Goal: Information Seeking & Learning: Learn about a topic

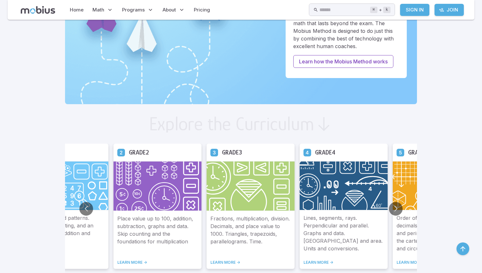
scroll to position [295, 0]
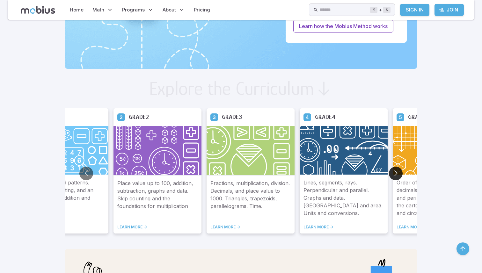
click at [382, 171] on button "Go to next slide" at bounding box center [396, 174] width 14 height 14
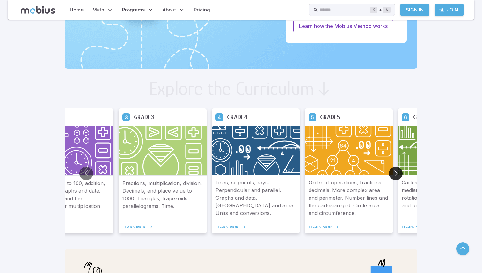
click at [382, 171] on button "Go to next slide" at bounding box center [396, 174] width 14 height 14
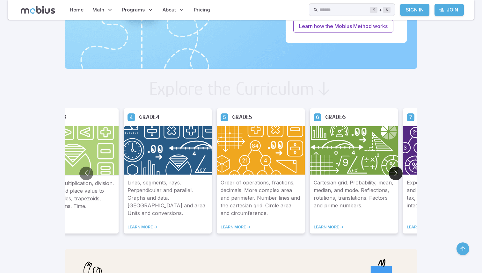
click at [382, 171] on button "Go to next slide" at bounding box center [396, 174] width 14 height 14
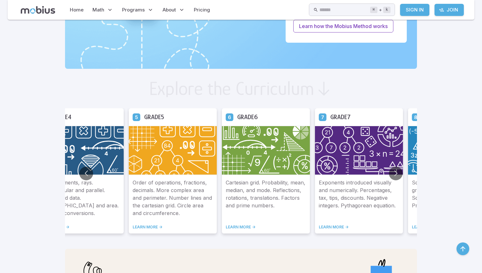
click at [371, 153] on img at bounding box center [359, 150] width 88 height 49
click at [336, 229] on link "LEARN MORE ->" at bounding box center [358, 227] width 80 height 5
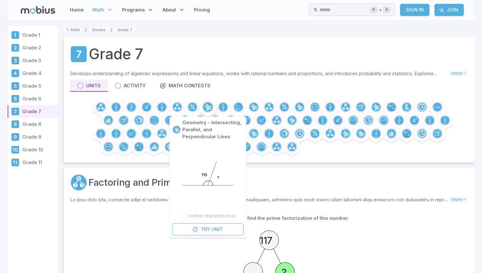
click at [206, 105] on icon at bounding box center [207, 107] width 4 height 7
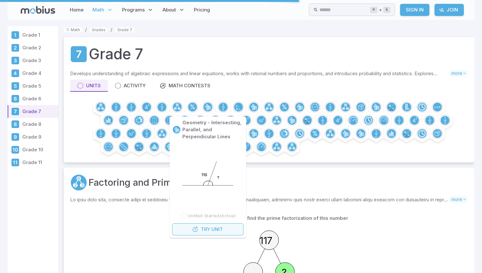
click at [212, 231] on span "Unit" at bounding box center [216, 229] width 11 height 7
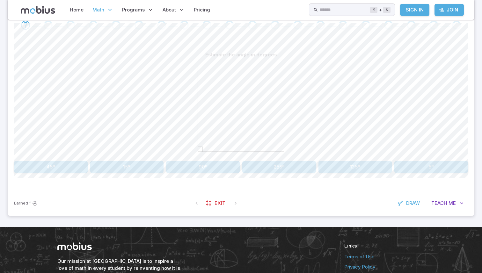
scroll to position [140, 0]
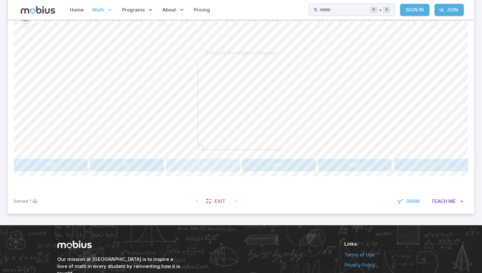
click at [218, 164] on button "90º" at bounding box center [203, 165] width 74 height 12
click at [295, 167] on button "55º" at bounding box center [279, 165] width 74 height 12
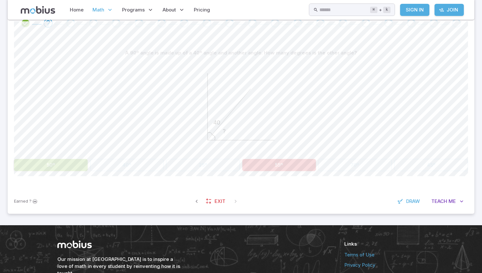
click at [231, 129] on icon "? 40" at bounding box center [241, 107] width 96 height 96
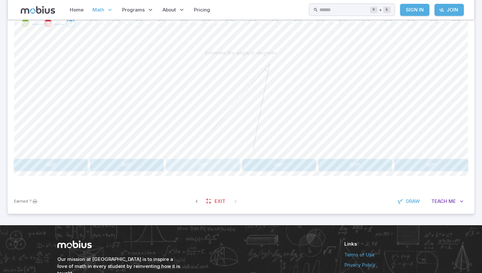
click at [216, 164] on button "30º" at bounding box center [203, 165] width 74 height 12
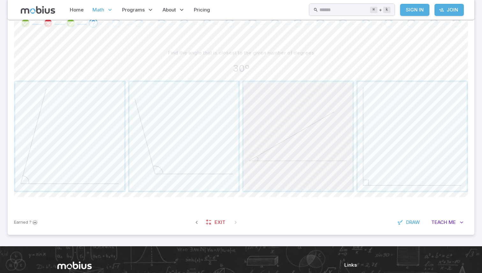
click at [288, 134] on span "button" at bounding box center [297, 136] width 109 height 109
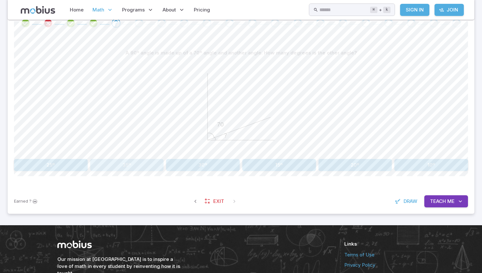
click at [130, 162] on button "35º" at bounding box center [127, 165] width 74 height 12
click at [72, 163] on button "15º" at bounding box center [51, 165] width 74 height 12
click at [328, 165] on button "30º" at bounding box center [355, 165] width 74 height 12
click at [149, 161] on button "45º" at bounding box center [127, 165] width 74 height 12
click at [206, 169] on button "115º" at bounding box center [203, 165] width 74 height 12
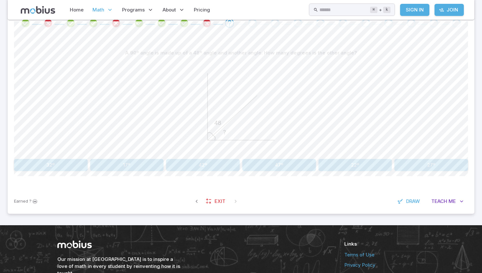
drag, startPoint x: 209, startPoint y: 138, endPoint x: 125, endPoint y: 63, distance: 113.0
click at [125, 63] on div "? 48" at bounding box center [240, 107] width 453 height 97
drag, startPoint x: 129, startPoint y: 54, endPoint x: 265, endPoint y: 49, distance: 136.4
click at [265, 49] on div "A 90º angle is made up of a 48º angle and another angle. How many degrees is th…" at bounding box center [240, 53] width 453 height 12
click at [193, 169] on button "42º" at bounding box center [203, 165] width 74 height 12
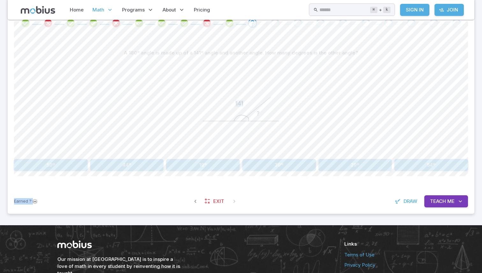
drag, startPoint x: 202, startPoint y: 121, endPoint x: 187, endPoint y: 197, distance: 77.3
click at [187, 197] on div "Unit Mastery : Geometry - Intersecting, Parallel, and Perpendicular Lines Test …" at bounding box center [241, 91] width 466 height 244
click at [261, 133] on icon "? 141" at bounding box center [241, 107] width 96 height 96
drag, startPoint x: 235, startPoint y: 96, endPoint x: 228, endPoint y: 85, distance: 13.2
click at [228, 85] on icon "? 141" at bounding box center [241, 107] width 96 height 96
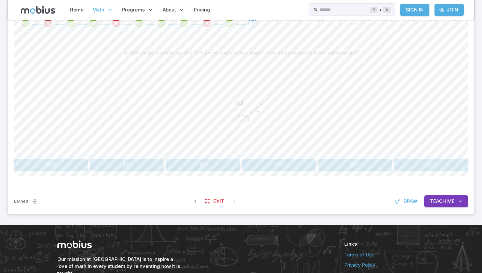
click at [227, 86] on icon "? 141" at bounding box center [241, 107] width 96 height 96
click at [65, 161] on button "59º" at bounding box center [51, 165] width 74 height 12
click at [415, 161] on button "31º" at bounding box center [431, 165] width 74 height 12
click at [180, 45] on div "A 180º angle is made up of a 95º angle and another angle. How many degrees is t…" at bounding box center [240, 111] width 453 height 155
drag, startPoint x: 240, startPoint y: 122, endPoint x: 231, endPoint y: 113, distance: 12.6
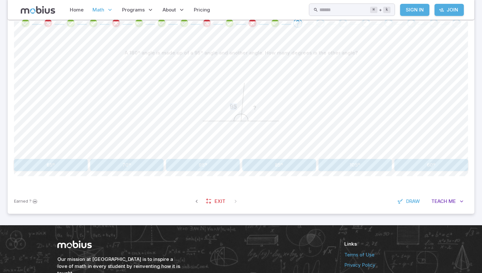
click at [231, 113] on icon "? 95" at bounding box center [241, 107] width 96 height 96
click at [201, 98] on icon "? 95" at bounding box center [241, 107] width 96 height 96
click at [202, 169] on button "95º" at bounding box center [203, 165] width 74 height 12
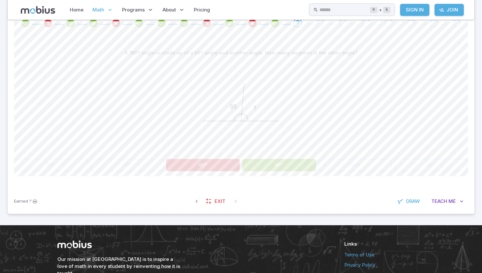
click at [267, 156] on div "A 180º angle is made up of a 95º angle and another angle. How many degrees is t…" at bounding box center [240, 109] width 453 height 124
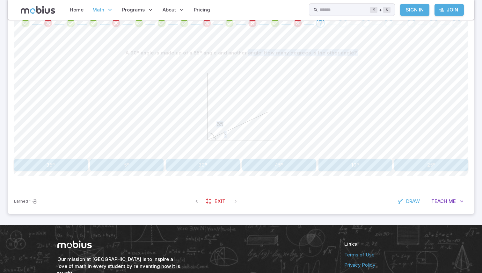
drag, startPoint x: 268, startPoint y: 111, endPoint x: 248, endPoint y: 54, distance: 60.9
click at [248, 53] on div "A 90º angle is made up of a 65º angle and another angle. How many degrees is th…" at bounding box center [240, 102] width 453 height 110
click at [252, 82] on icon "? 65" at bounding box center [241, 107] width 96 height 96
drag, startPoint x: 220, startPoint y: 125, endPoint x: 228, endPoint y: 130, distance: 9.3
click at [227, 131] on icon "? 65" at bounding box center [241, 107] width 96 height 96
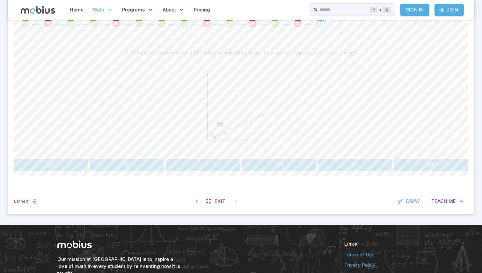
click at [228, 142] on icon "? 65" at bounding box center [241, 107] width 96 height 96
click at [59, 157] on div "A 90º angle is made up of a 65º angle and another angle. How many degrees is th…" at bounding box center [240, 109] width 453 height 124
click at [56, 169] on button "35º" at bounding box center [51, 165] width 74 height 12
click at [63, 161] on button "40º" at bounding box center [51, 165] width 74 height 12
drag, startPoint x: 197, startPoint y: 64, endPoint x: 204, endPoint y: 106, distance: 42.9
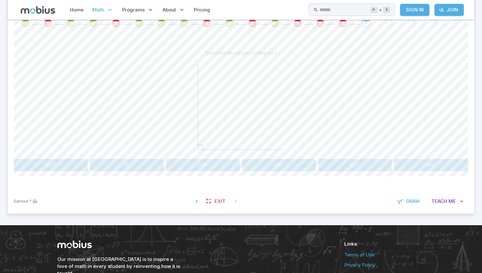
click at [204, 106] on icon at bounding box center [241, 107] width 96 height 96
click at [357, 169] on button "90º" at bounding box center [355, 165] width 74 height 12
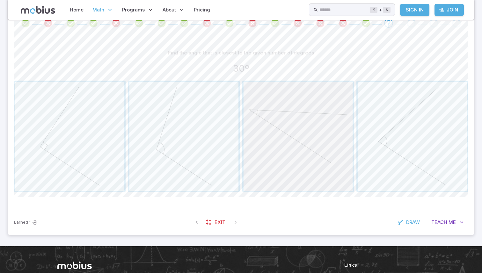
click at [277, 86] on span "button" at bounding box center [297, 136] width 109 height 109
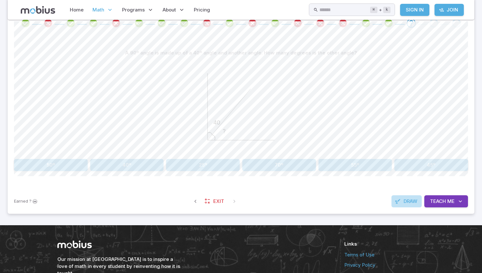
click at [409, 205] on button "Draw" at bounding box center [406, 201] width 30 height 12
click at [406, 200] on span "Draw" at bounding box center [409, 201] width 14 height 7
click at [64, 162] on button "50º" at bounding box center [51, 165] width 74 height 12
click at [246, 161] on button "35º" at bounding box center [279, 165] width 74 height 12
drag, startPoint x: 234, startPoint y: 104, endPoint x: 246, endPoint y: 104, distance: 12.1
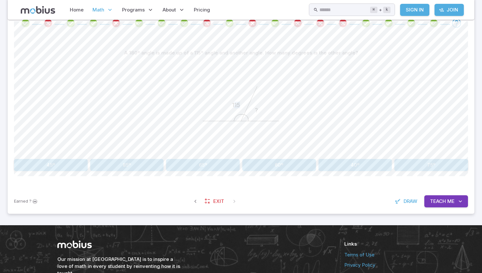
click at [246, 104] on icon "? 115" at bounding box center [241, 107] width 96 height 96
click at [405, 166] on button "75º" at bounding box center [431, 165] width 74 height 12
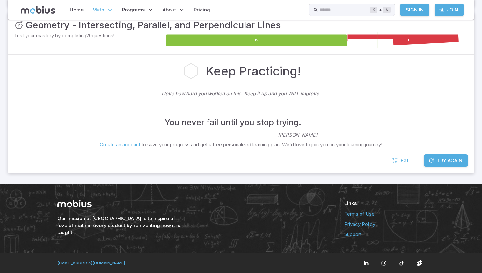
scroll to position [97, 0]
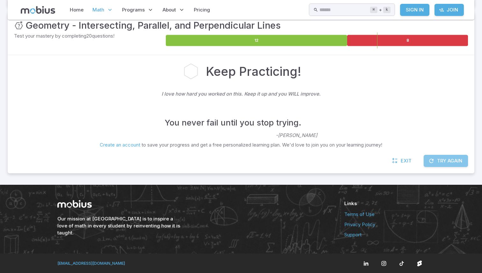
click at [428, 163] on icon "button" at bounding box center [431, 161] width 6 height 6
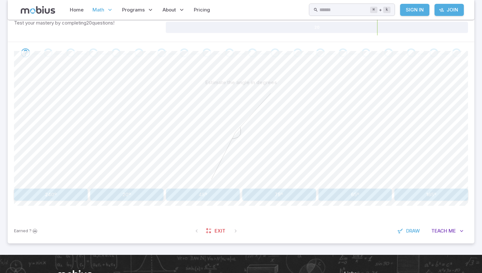
scroll to position [111, 0]
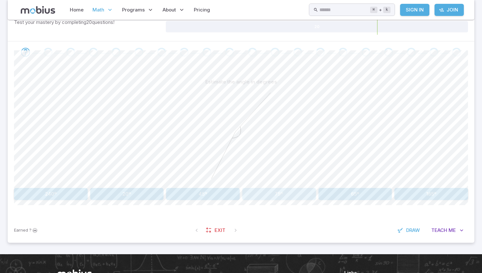
click at [268, 189] on button "75º" at bounding box center [279, 194] width 74 height 12
click at [270, 189] on button "30º" at bounding box center [279, 194] width 74 height 12
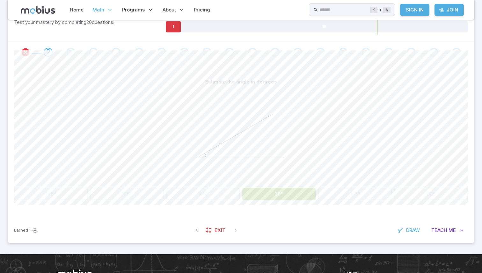
click at [270, 189] on button "30º" at bounding box center [279, 194] width 74 height 12
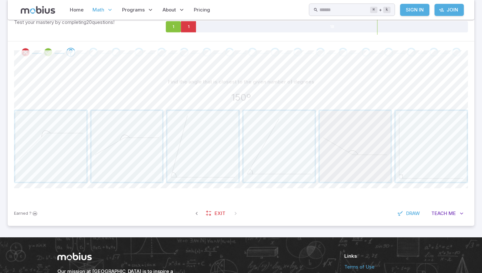
click at [338, 165] on span "button" at bounding box center [354, 146] width 71 height 71
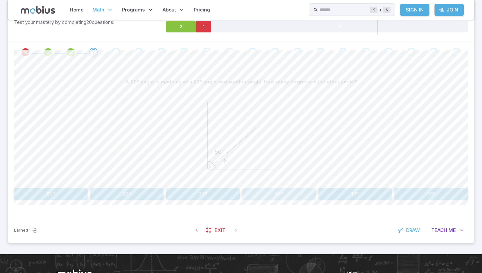
click at [307, 194] on button "40º" at bounding box center [279, 194] width 74 height 12
click at [134, 195] on button "65º" at bounding box center [127, 194] width 74 height 12
click at [401, 196] on button "26º" at bounding box center [431, 194] width 74 height 12
click at [135, 196] on button "45º" at bounding box center [127, 194] width 74 height 12
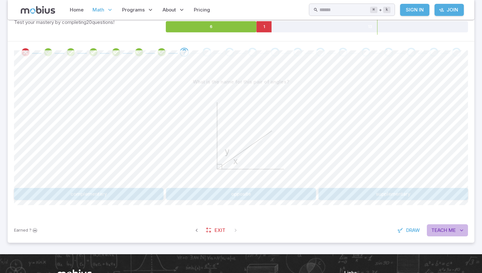
click at [448, 231] on button "Teach Me" at bounding box center [446, 230] width 41 height 12
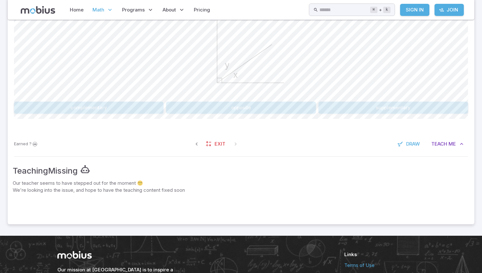
scroll to position [195, 0]
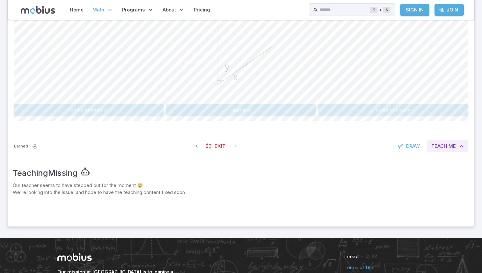
click at [447, 145] on button "Teach Me" at bounding box center [446, 146] width 41 height 12
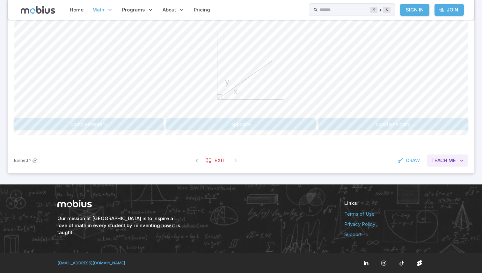
scroll to position [181, 0]
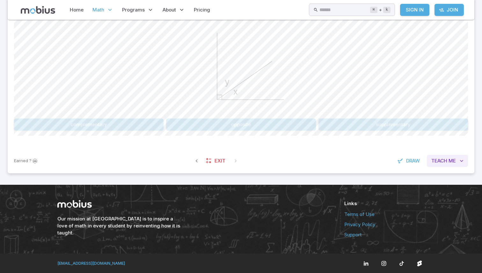
click at [454, 165] on button "Teach Me" at bounding box center [446, 161] width 41 height 12
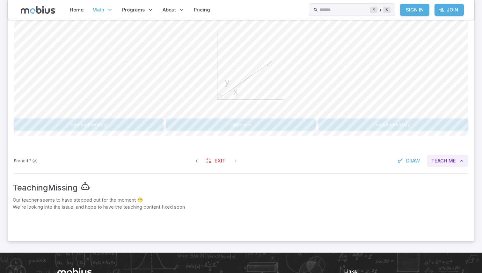
scroll to position [195, 0]
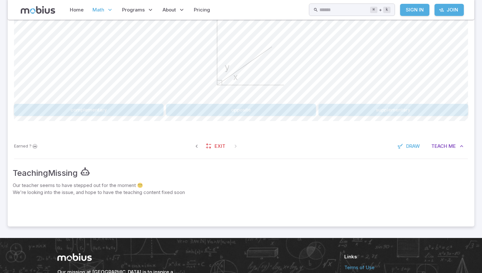
click at [454, 164] on div "Teaching Missing Our teacher seems to have stepped out for the moment 😵‍💫 We're…" at bounding box center [241, 193] width 466 height 65
click at [447, 148] on button "Teach Me" at bounding box center [446, 146] width 41 height 12
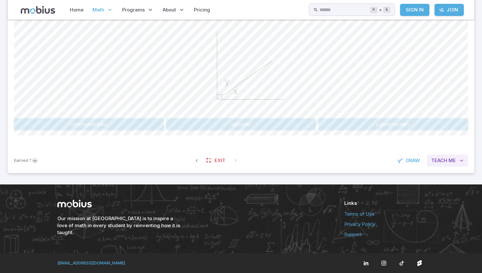
click at [447, 148] on div "Earned ? Exit Draw Teach Me" at bounding box center [241, 160] width 466 height 25
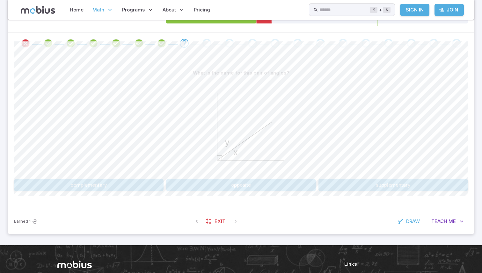
scroll to position [118, 0]
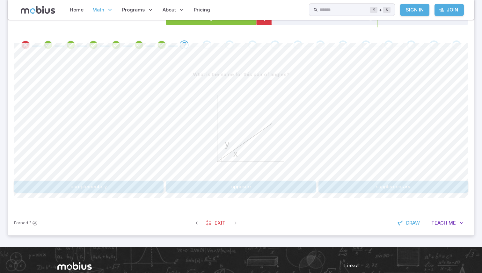
click at [341, 192] on button "supplementary" at bounding box center [392, 187] width 149 height 12
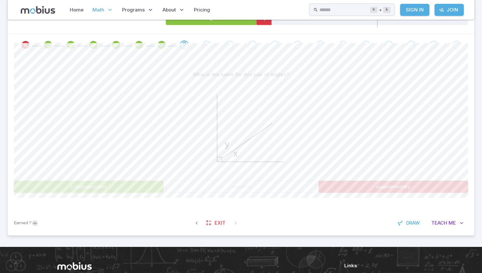
click at [330, 142] on div "x y" at bounding box center [240, 129] width 453 height 97
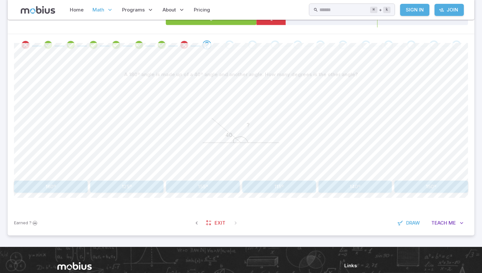
click at [330, 142] on div "? 40" at bounding box center [240, 129] width 453 height 97
click at [324, 186] on button "140º" at bounding box center [355, 187] width 74 height 12
click at [325, 188] on button "75º" at bounding box center [355, 187] width 74 height 12
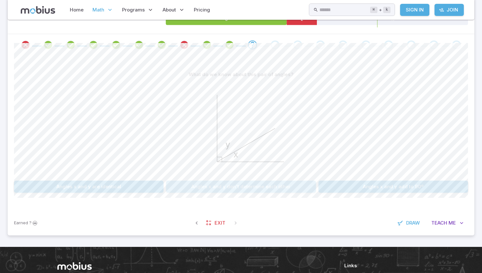
click at [286, 184] on button "Angles x and y don't determine each other" at bounding box center [240, 187] width 149 height 12
click at [113, 187] on button "50º" at bounding box center [127, 187] width 74 height 12
click at [335, 184] on button "140º" at bounding box center [355, 187] width 74 height 12
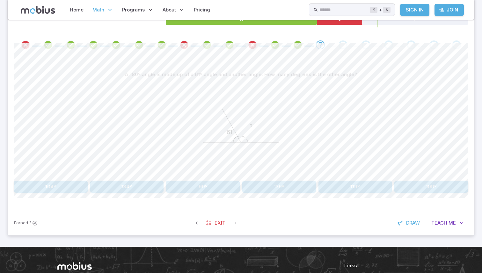
click at [367, 188] on button "119º" at bounding box center [355, 187] width 74 height 12
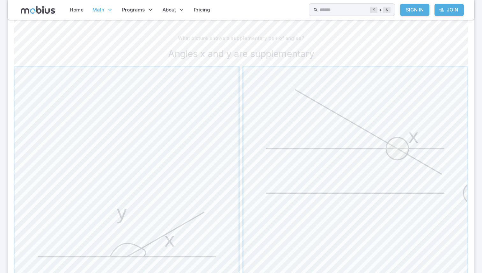
scroll to position [156, 0]
click at [239, 67] on button "x y" at bounding box center [126, 177] width 225 height 225
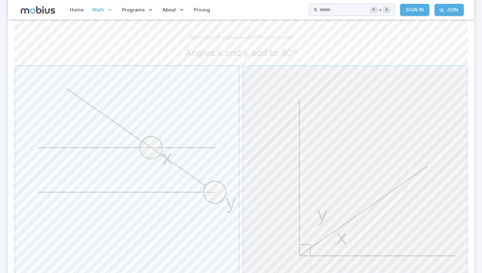
click at [242, 68] on button "x y" at bounding box center [354, 177] width 225 height 225
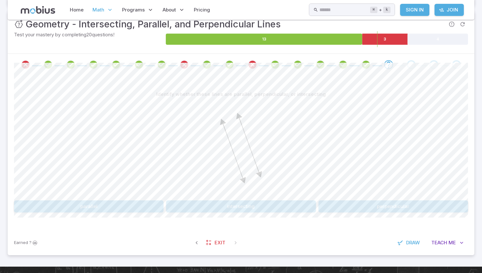
scroll to position [99, 0]
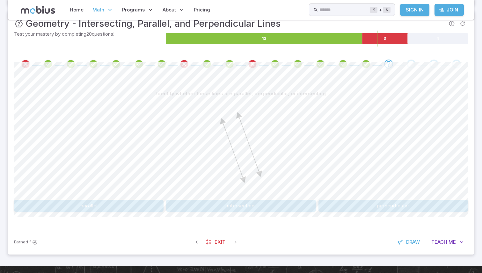
click at [115, 205] on button "parallel" at bounding box center [88, 206] width 149 height 12
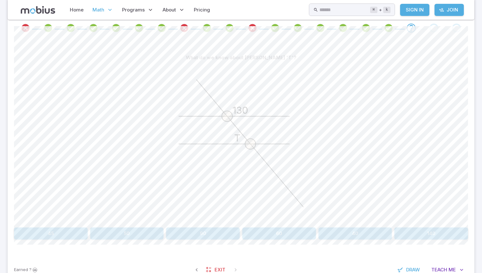
scroll to position [136, 0]
click at [418, 228] on button "140" at bounding box center [431, 233] width 74 height 12
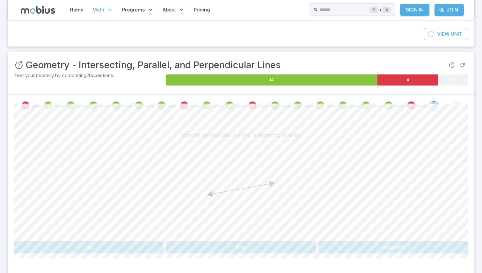
scroll to position [58, 0]
click at [177, 243] on button "line" at bounding box center [240, 247] width 149 height 12
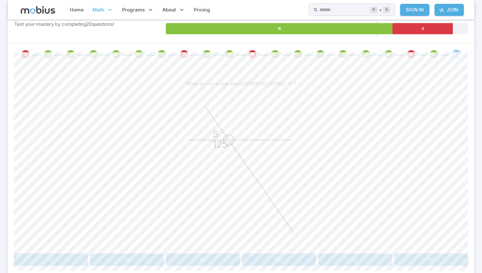
scroll to position [115, 0]
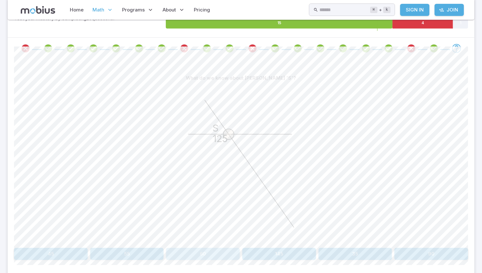
click at [174, 251] on button "60" at bounding box center [203, 254] width 74 height 12
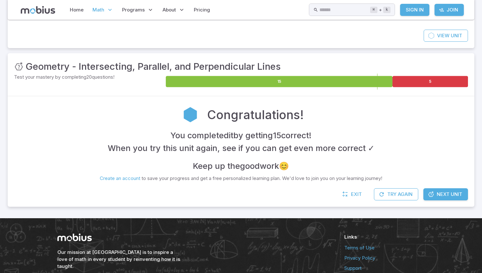
scroll to position [52, 0]
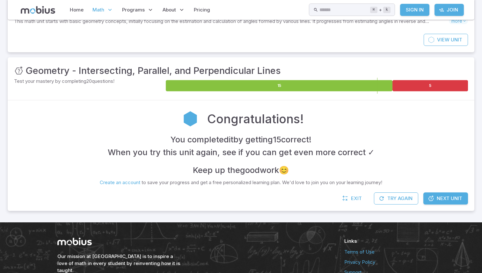
click at [104, 11] on p "Math" at bounding box center [102, 10] width 25 height 15
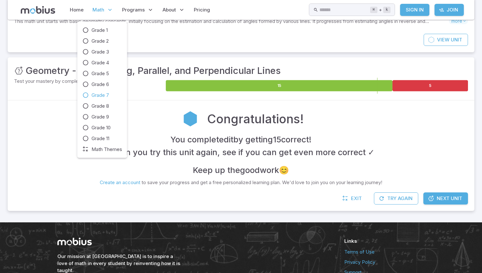
click at [99, 8] on span "Math" at bounding box center [98, 9] width 12 height 7
click at [89, 135] on link "Grade 11" at bounding box center [101, 138] width 39 height 7
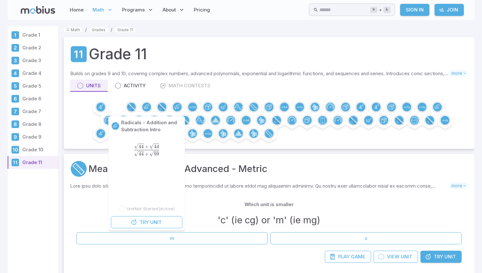
click at [153, 118] on div "Radicals - Addition and Subtraction Intro 44 + 44 44 + 99 \frac{\sqrt{44} + \sq…" at bounding box center [146, 174] width 76 height 114
click at [156, 223] on span "Unit" at bounding box center [155, 222] width 11 height 7
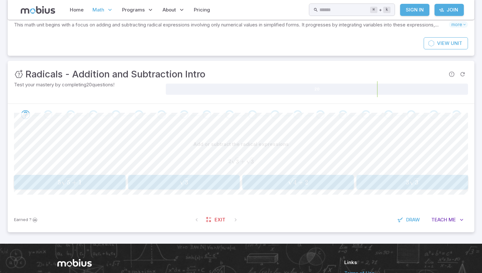
scroll to position [48, 0]
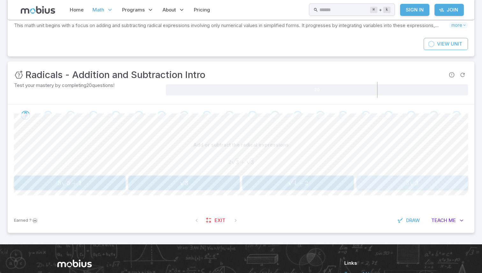
click at [378, 185] on span "3 3 ​" at bounding box center [411, 183] width 107 height 8
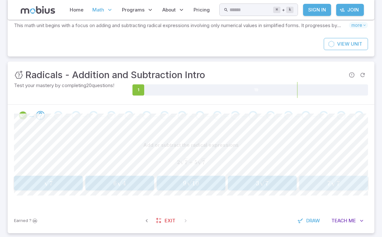
click at [330, 182] on span "7" at bounding box center [329, 183] width 4 height 8
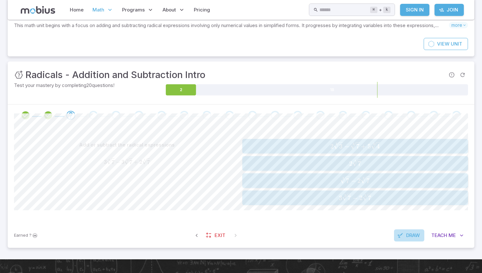
click at [407, 234] on span "Draw" at bounding box center [413, 235] width 14 height 7
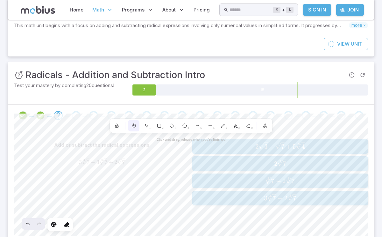
click at [138, 125] on div at bounding box center [133, 125] width 11 height 11
click at [149, 125] on div "1" at bounding box center [146, 125] width 11 height 11
click at [134, 123] on div at bounding box center [133, 125] width 11 height 11
click at [53, 223] on icon at bounding box center [54, 224] width 6 height 6
click at [65, 223] on icon at bounding box center [66, 224] width 6 height 6
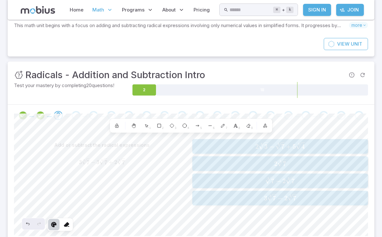
click at [50, 222] on div at bounding box center [53, 223] width 11 height 11
click at [115, 123] on icon at bounding box center [116, 125] width 5 height 5
click at [146, 125] on icon at bounding box center [146, 126] width 3 height 3
click at [149, 125] on div "1" at bounding box center [146, 125] width 11 height 11
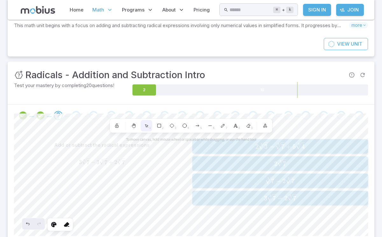
click at [149, 125] on div "1" at bounding box center [146, 125] width 11 height 11
click at [162, 122] on div "2" at bounding box center [158, 125] width 11 height 11
click at [134, 122] on div at bounding box center [133, 125] width 11 height 11
click at [28, 223] on icon "Undo" at bounding box center [27, 223] width 3 height 3
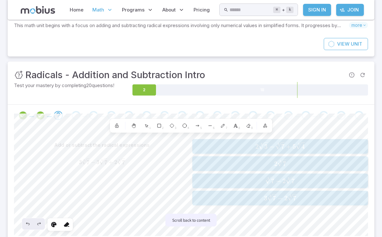
click at [170, 222] on button "Scroll back to content" at bounding box center [191, 219] width 51 height 13
click at [252, 123] on div "0" at bounding box center [248, 125] width 11 height 11
click at [70, 225] on div at bounding box center [66, 223] width 11 height 11
click at [120, 125] on div at bounding box center [116, 125] width 11 height 11
click at [118, 125] on icon at bounding box center [116, 125] width 5 height 5
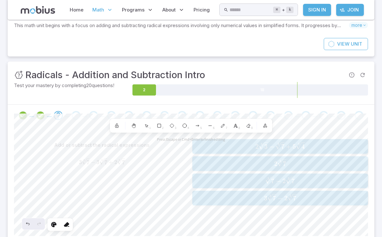
click at [219, 160] on textarea at bounding box center [220, 164] width 2 height 8
click at [240, 162] on textarea at bounding box center [241, 166] width 3 height 8
click at [240, 163] on textarea at bounding box center [241, 166] width 3 height 8
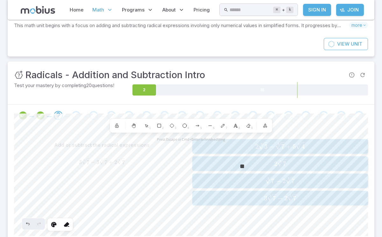
type textarea "*"
click at [147, 122] on div "1" at bounding box center [146, 125] width 11 height 11
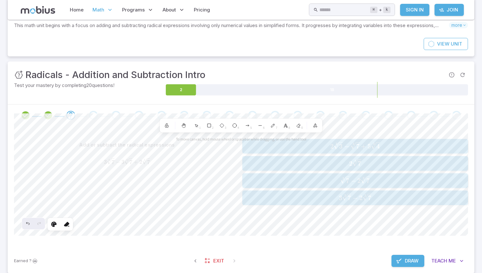
click at [412, 260] on span "Draw" at bounding box center [411, 260] width 14 height 7
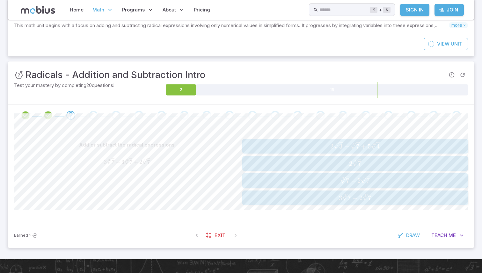
click at [342, 160] on span "2 3 7 ​" at bounding box center [354, 163] width 221 height 8
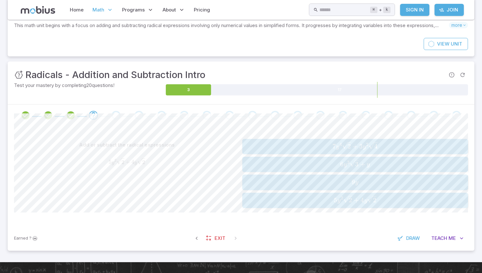
click at [272, 202] on span "5 y 2 2 ​ + 4 y 2 ​" at bounding box center [354, 200] width 221 height 9
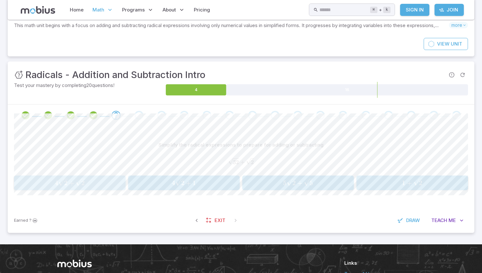
click at [117, 183] on span "4 2 ​ + 2 ​" at bounding box center [69, 183] width 107 height 8
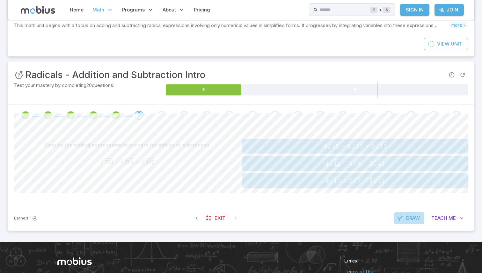
click at [404, 217] on button "Draw" at bounding box center [409, 218] width 30 height 12
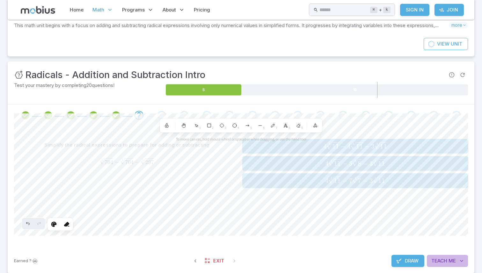
click at [453, 261] on span "Me" at bounding box center [451, 260] width 7 height 7
click at [399, 259] on icon "button" at bounding box center [399, 261] width 6 height 6
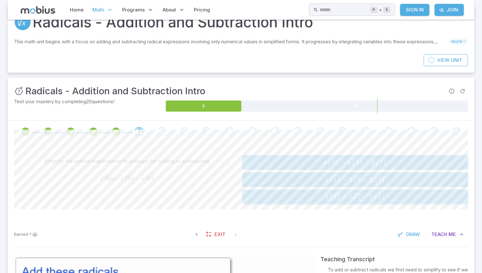
scroll to position [37, 0]
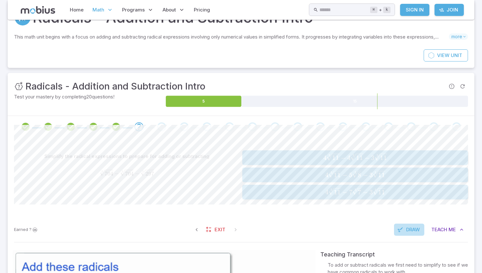
click at [411, 229] on span "Draw" at bounding box center [413, 229] width 14 height 7
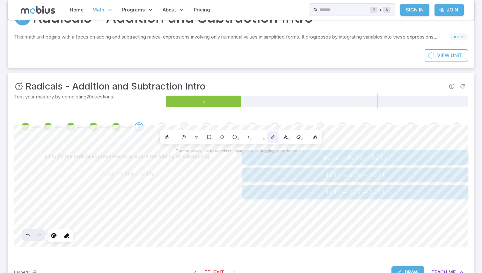
click at [271, 135] on icon at bounding box center [272, 136] width 5 height 5
click at [417, 268] on button "Draw" at bounding box center [407, 272] width 33 height 12
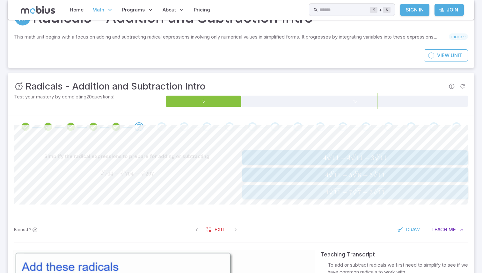
click at [361, 192] on span "7 3 7 ​ −" at bounding box center [359, 192] width 20 height 8
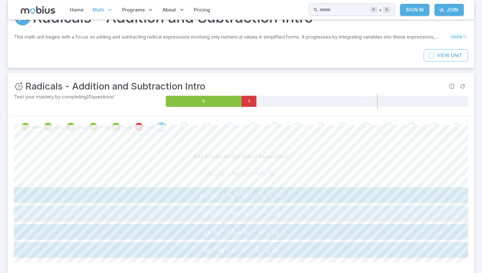
click at [251, 213] on span "−" at bounding box center [253, 213] width 5 height 8
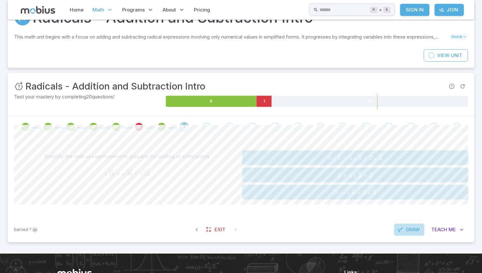
click at [403, 232] on button "Draw" at bounding box center [409, 230] width 30 height 12
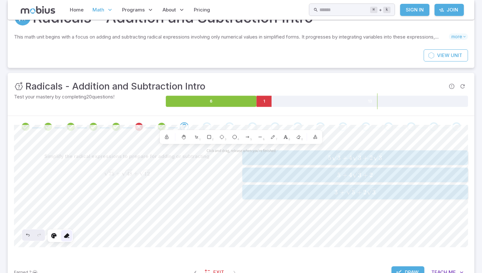
click at [70, 235] on div at bounding box center [66, 235] width 11 height 11
click at [402, 267] on button "Draw" at bounding box center [407, 272] width 33 height 12
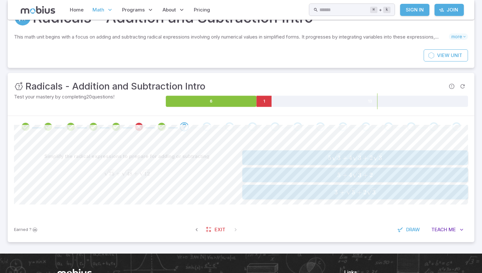
click at [144, 178] on div "75 + 48 + 12 \sqrt{75} + \sqrt{48} + \sqrt{12} 75 ​ + 48 ​ + 12 ​" at bounding box center [126, 173] width 225 height 17
click at [129, 175] on span at bounding box center [126, 175] width 11 height 1
click at [247, 175] on span "5 + 4 3 ​ + 2" at bounding box center [354, 175] width 221 height 8
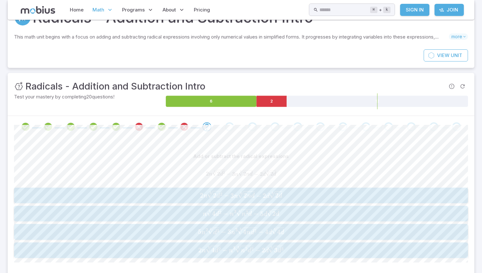
click at [228, 188] on button "2 n 2 d 2 3 − 3 n 2 n d 3 − 2 d 2 d 3 2n\sqrt[3]{2{d}^{2}} - 3n\sqrt[3]{2nd} - …" at bounding box center [240, 196] width 453 height 16
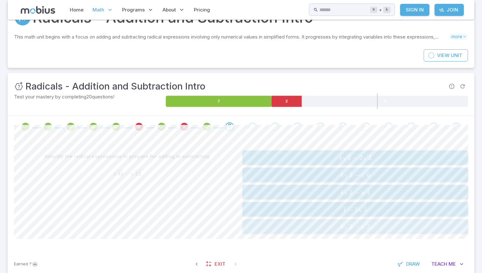
click at [244, 220] on button "4 3 − 2 4\sqrt{3} - \sqrt{2} 4 3 ​ − 2 ​" at bounding box center [354, 226] width 225 height 15
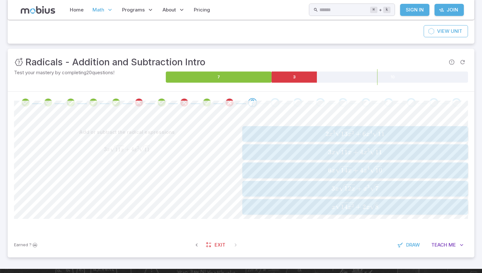
scroll to position [71, 0]
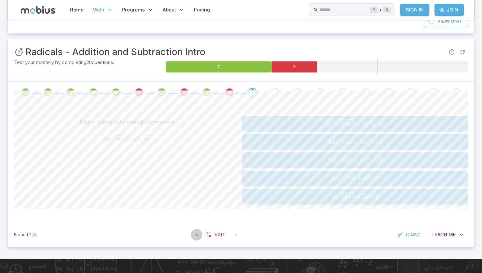
click at [197, 232] on icon "button" at bounding box center [196, 235] width 6 height 6
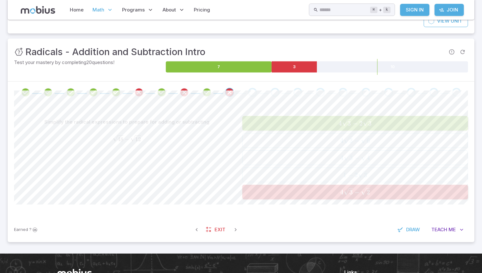
click at [291, 122] on span "4 3 ​ − 2 3 ​" at bounding box center [354, 123] width 221 height 8
click at [233, 229] on icon "button" at bounding box center [235, 229] width 6 height 6
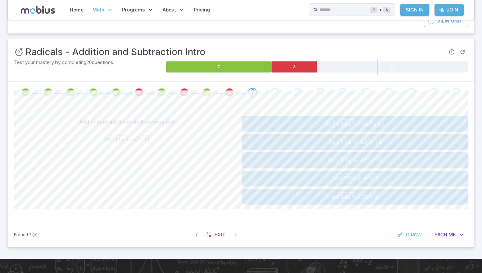
click at [258, 139] on span "3 x 11 x ​ + 4 x 2 11 ​" at bounding box center [354, 142] width 221 height 9
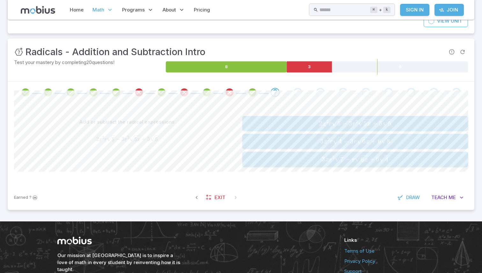
click at [252, 124] on span "2 x 2 r 5 ​ − 3 r 2 5 x ​ + 5 5 ​" at bounding box center [354, 123] width 221 height 9
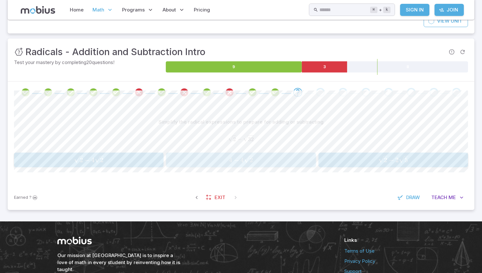
click at [247, 154] on button "4 − 4 2 4 - 4\sqrt{2} 4 − 4 2 ​" at bounding box center [240, 160] width 149 height 15
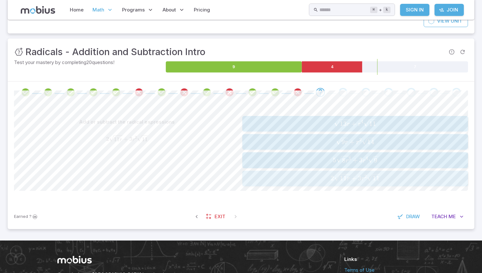
click at [265, 177] on span "2 11 r ​ + 3 r 2 11 ​" at bounding box center [354, 178] width 221 height 9
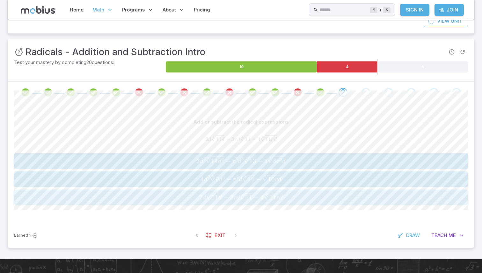
click at [230, 198] on span "3" at bounding box center [232, 197] width 4 height 8
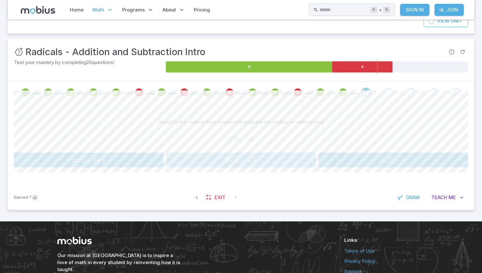
click at [237, 165] on button "5 3 − 3 5\sqrt{3} - \sqrt{3} 5 3 ​ − 3 ​" at bounding box center [240, 160] width 149 height 15
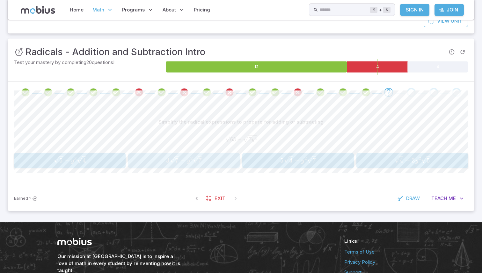
click at [231, 167] on button "3 7 − y 2 7 3\sqrt{7} - {y}^{2}\sqrt{7} 3 7 ​ − y 2 7 ​" at bounding box center [183, 160] width 111 height 15
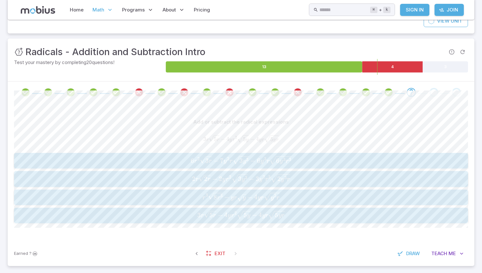
click at [242, 212] on icon "button" at bounding box center [244, 215] width 14 height 9
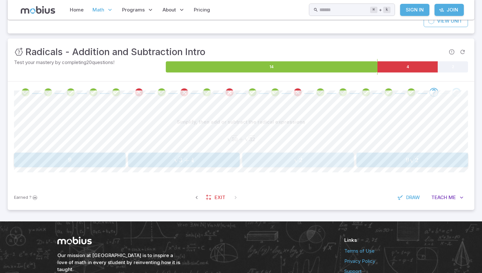
click at [249, 162] on span "2 ​" at bounding box center [297, 160] width 107 height 8
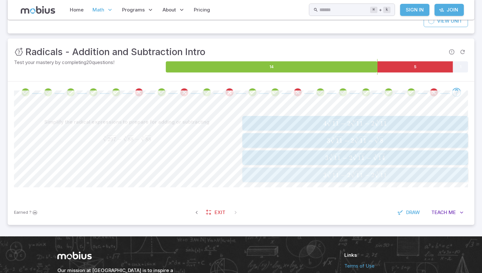
click at [246, 171] on span "3 3 11 ​ − 2 3 11 ​ − 2 3 11 ​" at bounding box center [354, 175] width 221 height 8
